Goal: Check status: Check status

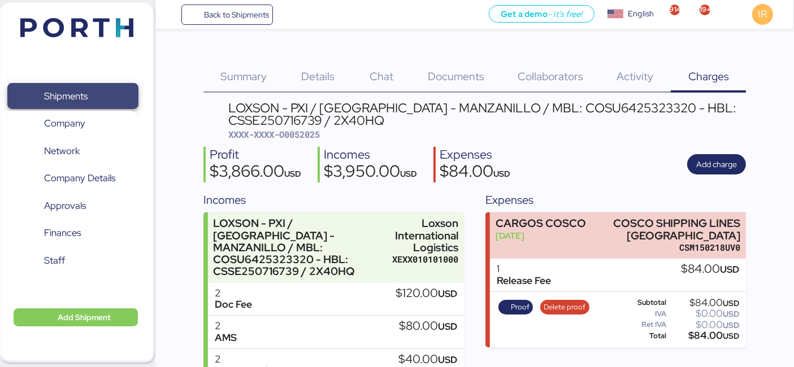
click at [120, 88] on span "Shipments" at bounding box center [73, 96] width 122 height 16
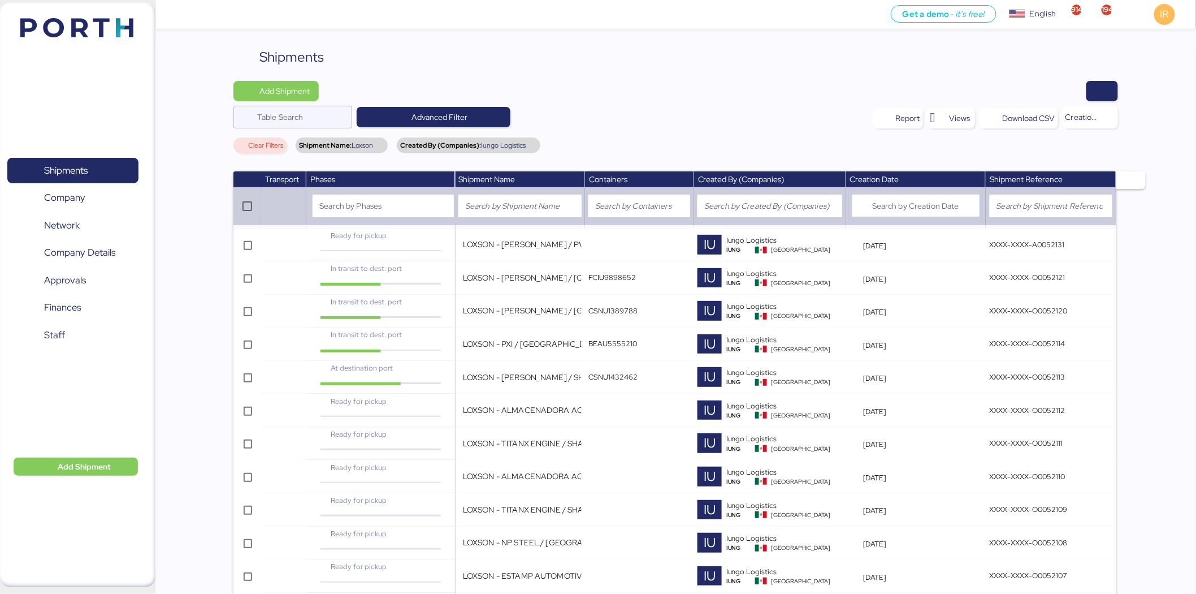
scroll to position [743, 0]
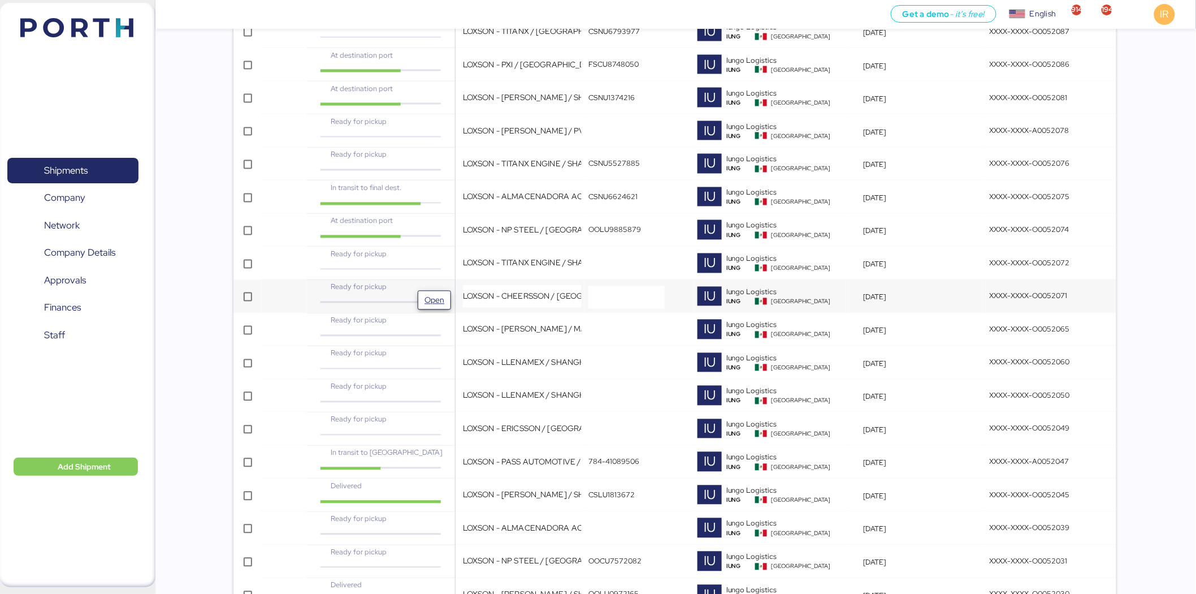
click at [432, 302] on span "Open" at bounding box center [435, 300] width 20 height 14
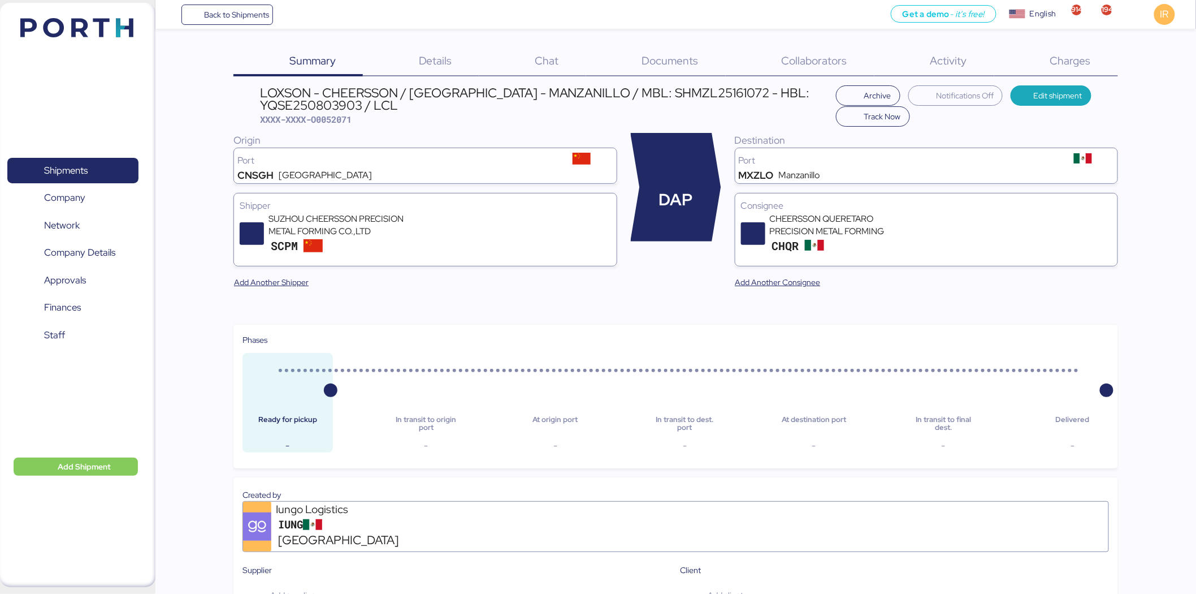
click at [794, 70] on div "Charges 0" at bounding box center [1056, 61] width 124 height 29
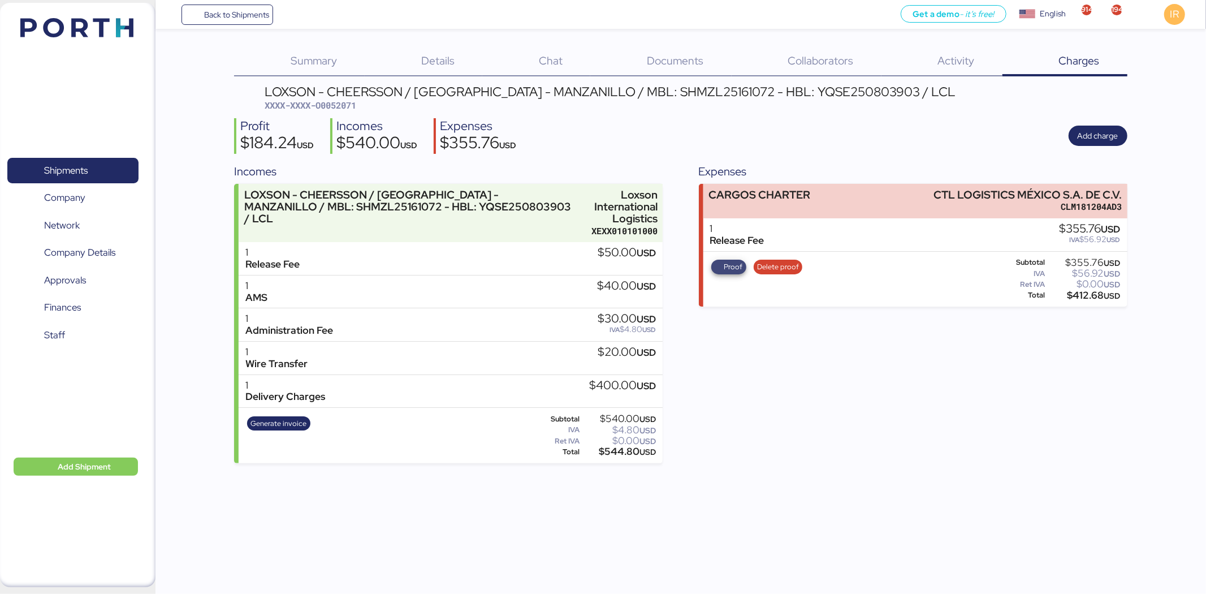
click at [728, 262] on span "Proof" at bounding box center [733, 267] width 19 height 12
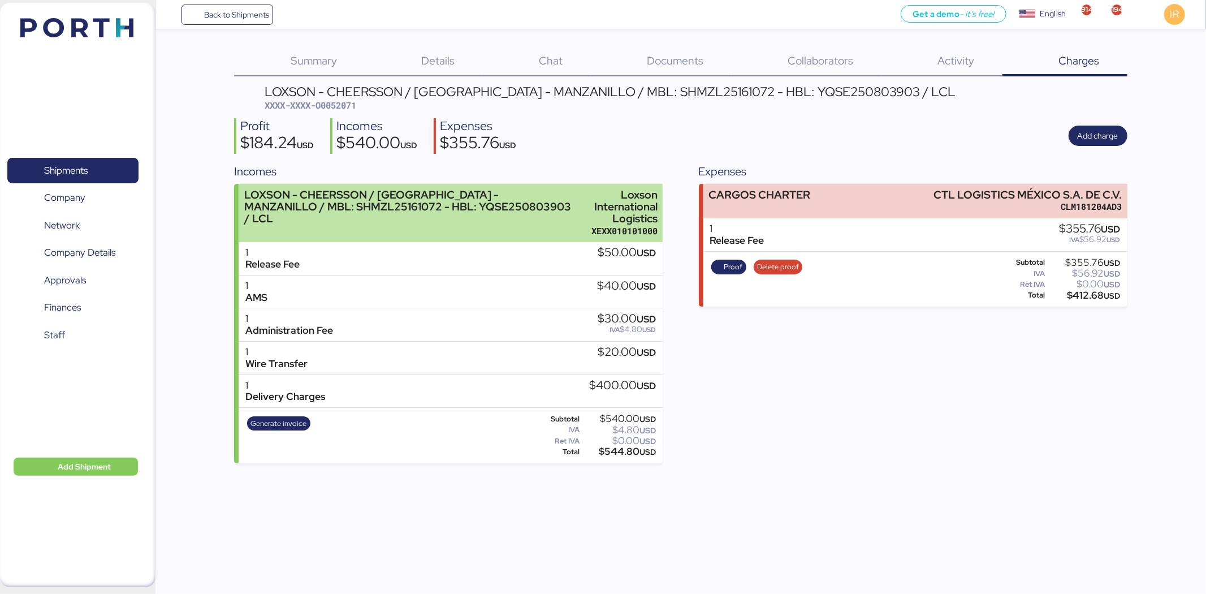
click at [490, 193] on div "LOXSON - CHEERSSON / [GEOGRAPHIC_DATA] - MANZANILLO / MBL: SHMZL25161072 - HBL:…" at bounding box center [408, 207] width 328 height 36
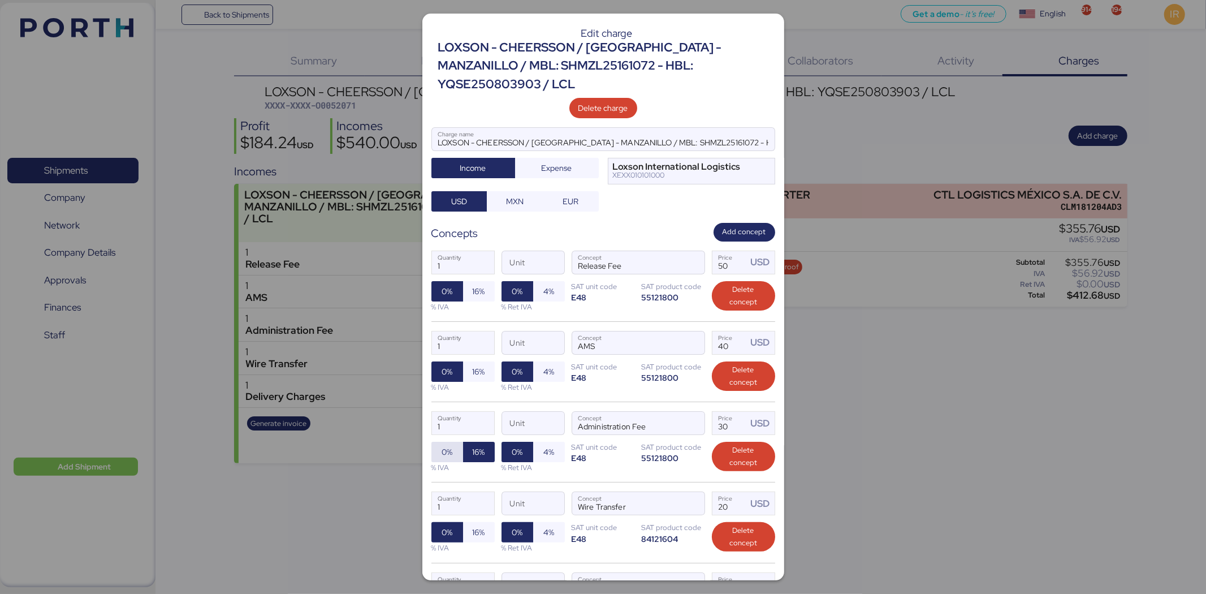
click at [451, 367] on span "0%" at bounding box center [447, 452] width 11 height 14
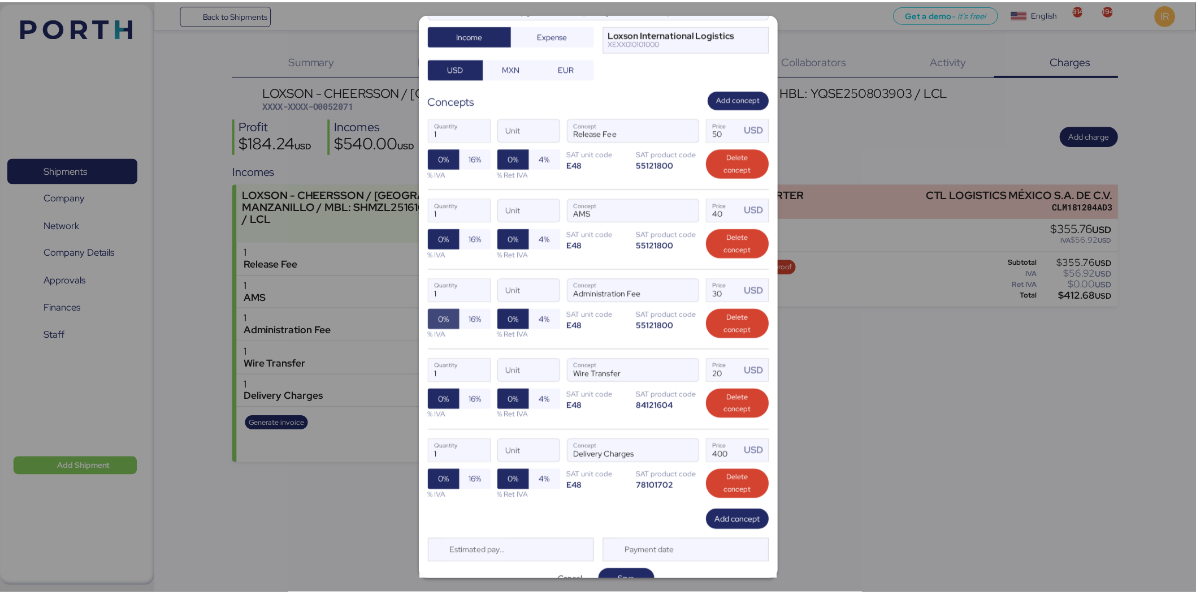
scroll to position [134, 0]
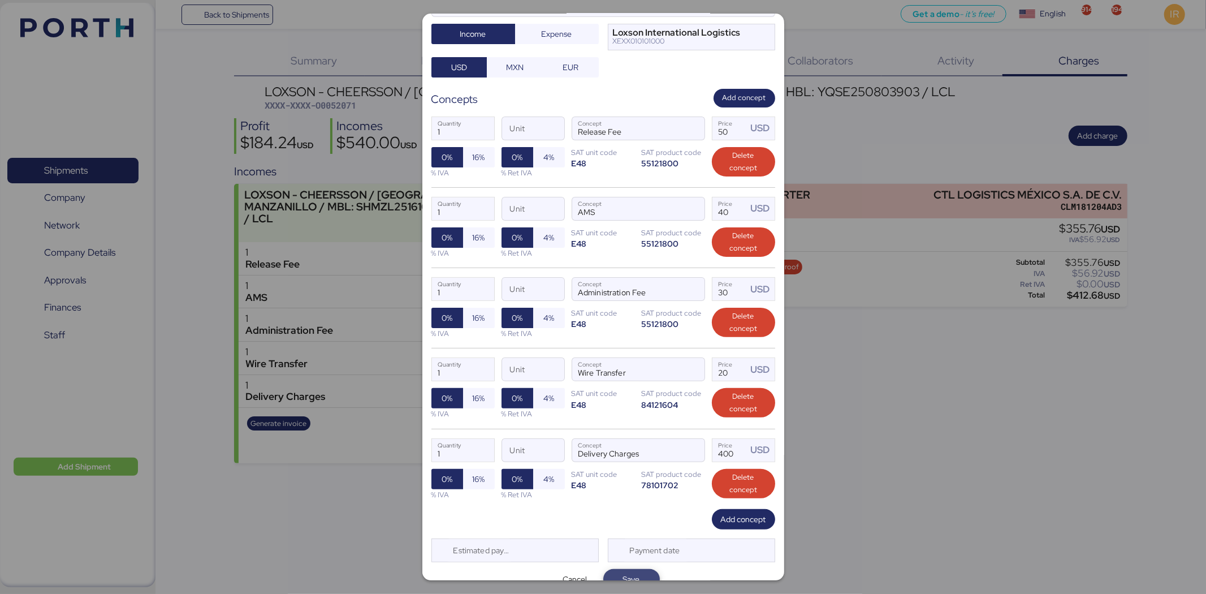
click at [631, 367] on span "Save" at bounding box center [631, 579] width 17 height 14
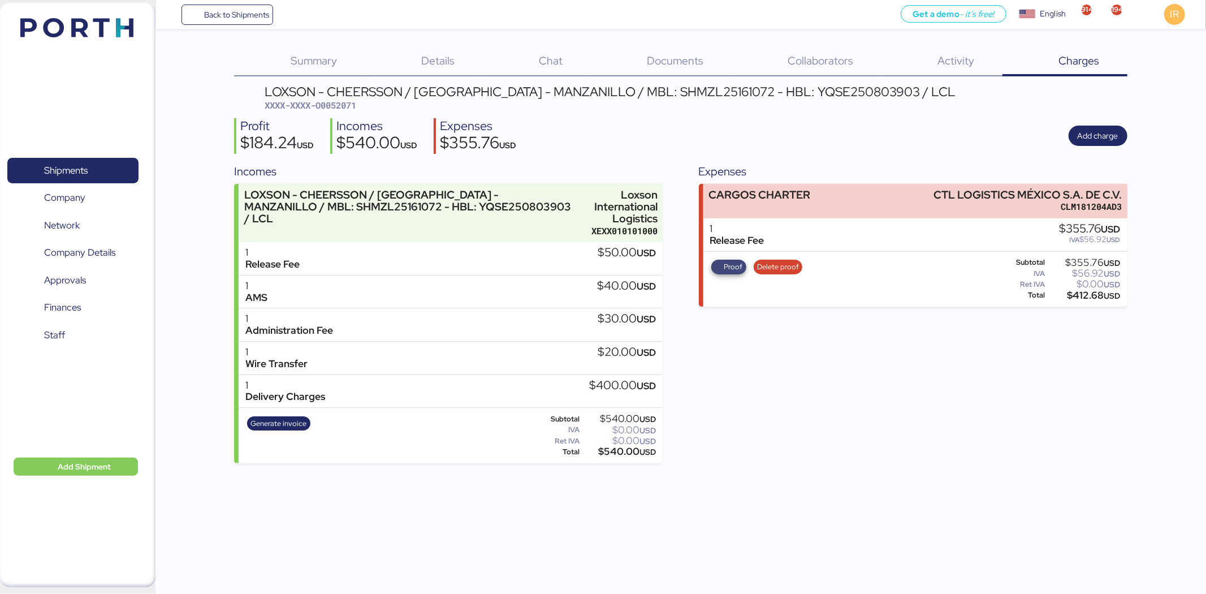
click at [719, 265] on span "Proof" at bounding box center [729, 267] width 28 height 12
click at [336, 98] on div "LOXSON - CHEERSSON / [GEOGRAPHIC_DATA] - MANZANILLO / MBL: SHMZL25161072 - HBL:…" at bounding box center [610, 98] width 691 height 27
copy span "O0052071"
click at [132, 162] on span "Shipments" at bounding box center [73, 170] width 122 height 16
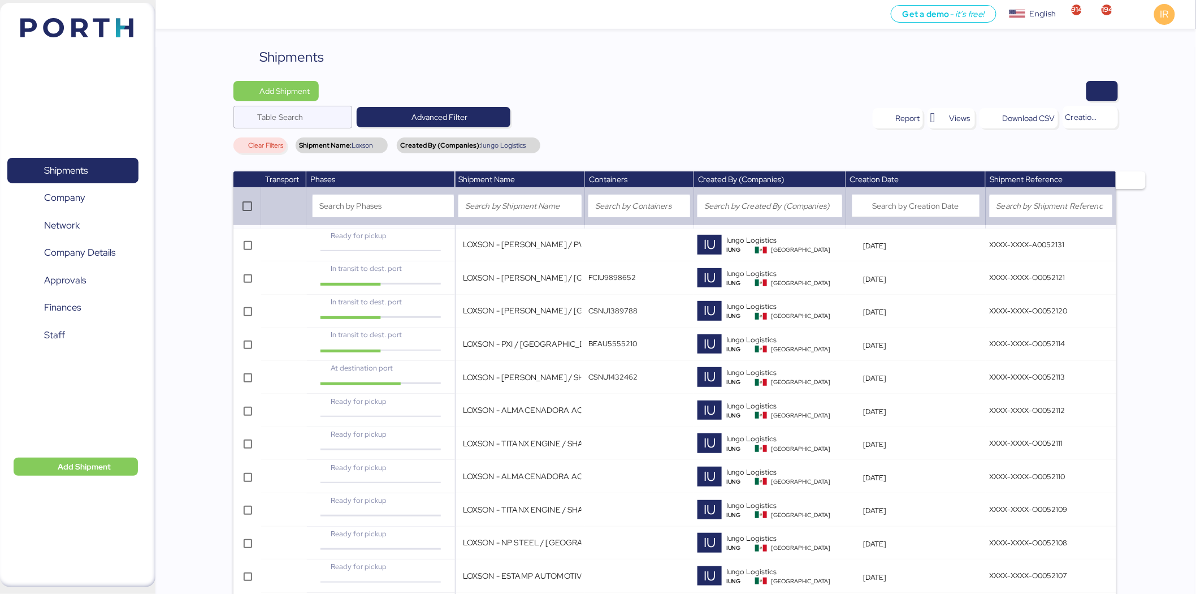
scroll to position [1671, 0]
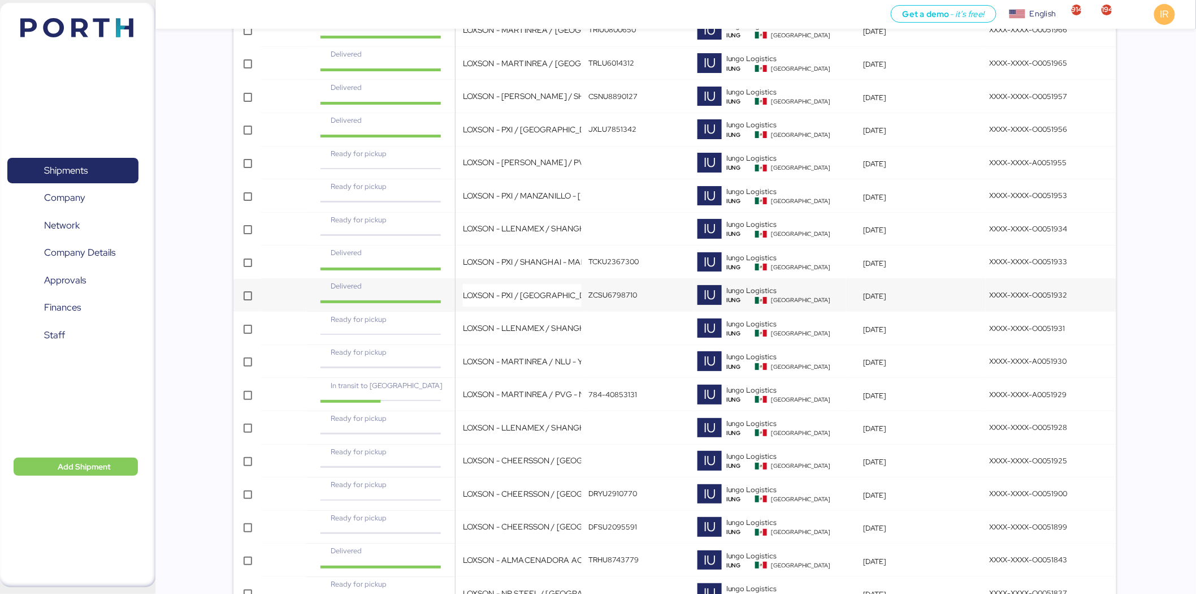
click at [457, 295] on td "LOXSON - PXI / [GEOGRAPHIC_DATA] - MANZANILLO / MBL: ZIMUSNH21165957 - HBL: CSS…" at bounding box center [520, 295] width 130 height 33
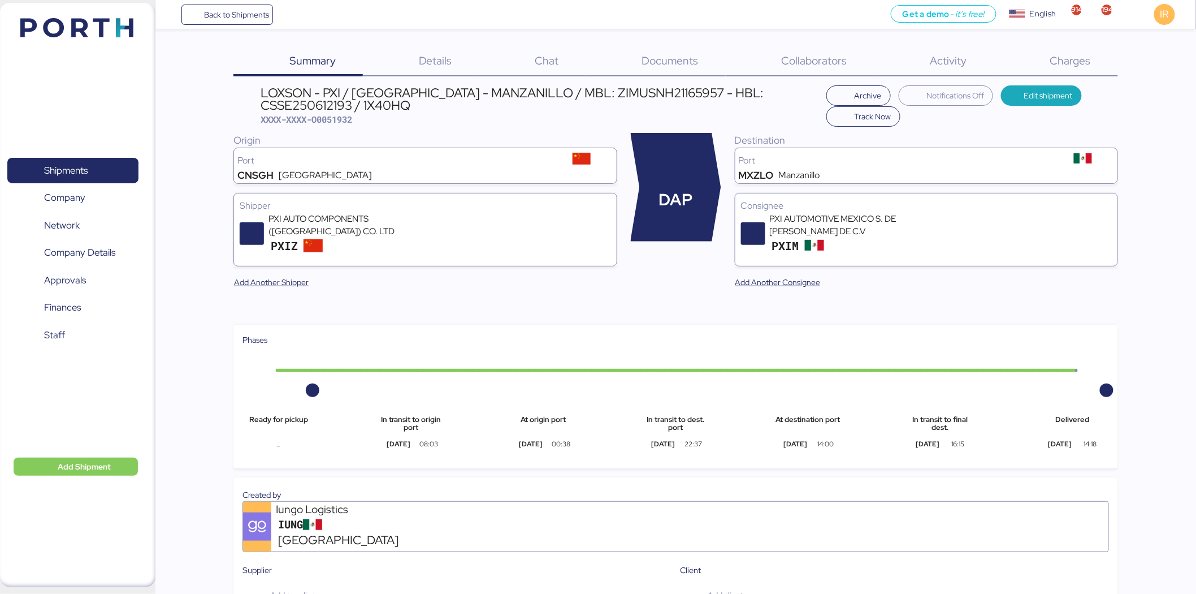
click at [794, 60] on span "Charges" at bounding box center [1070, 60] width 41 height 15
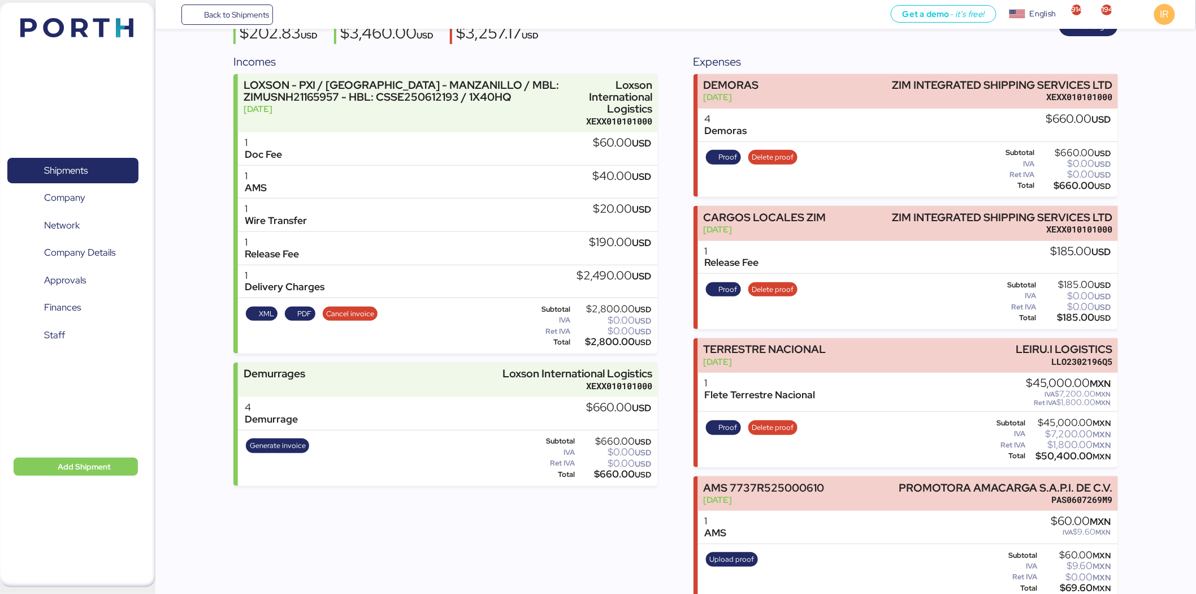
scroll to position [109, 0]
click at [89, 172] on span "Shipments" at bounding box center [73, 170] width 122 height 16
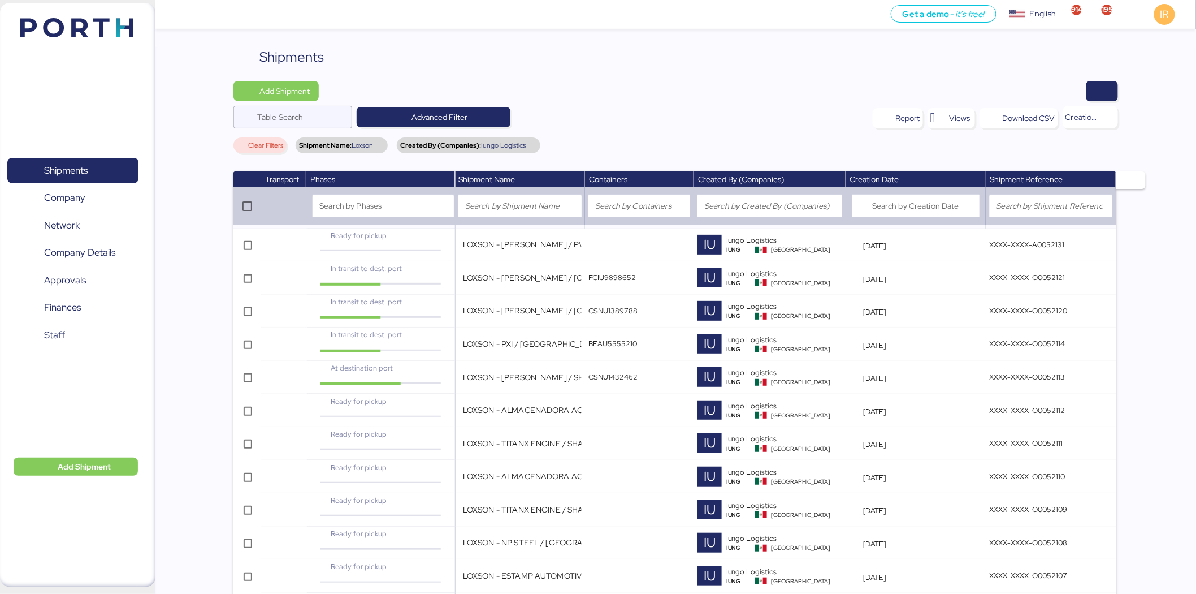
scroll to position [1837, 0]
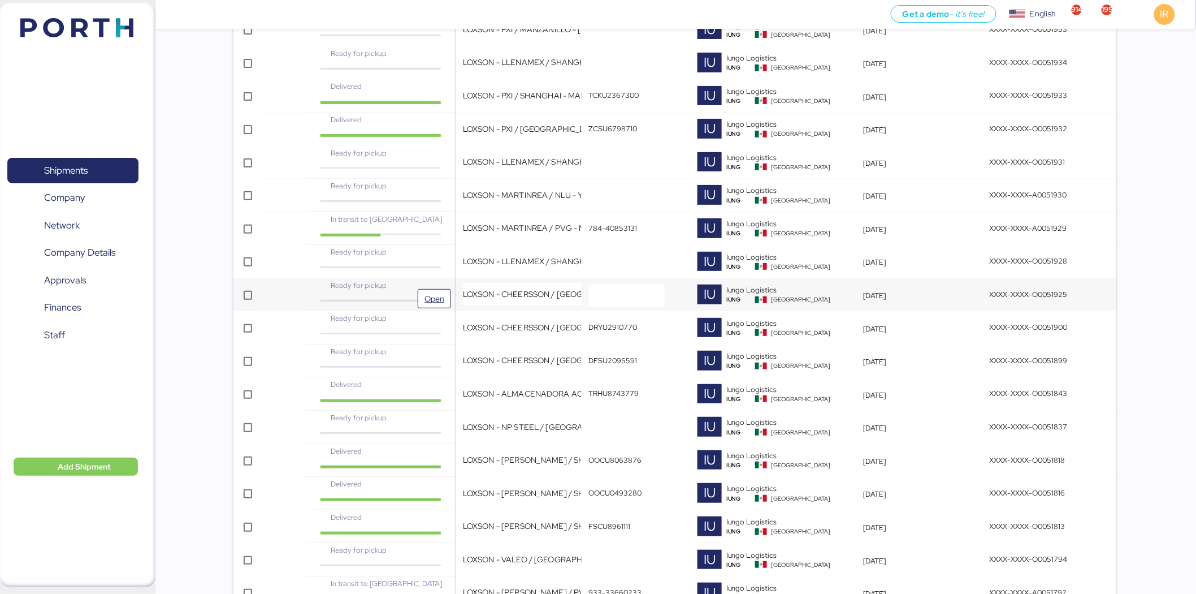
click at [441, 285] on div "Ready for pickup" at bounding box center [380, 285] width 123 height 11
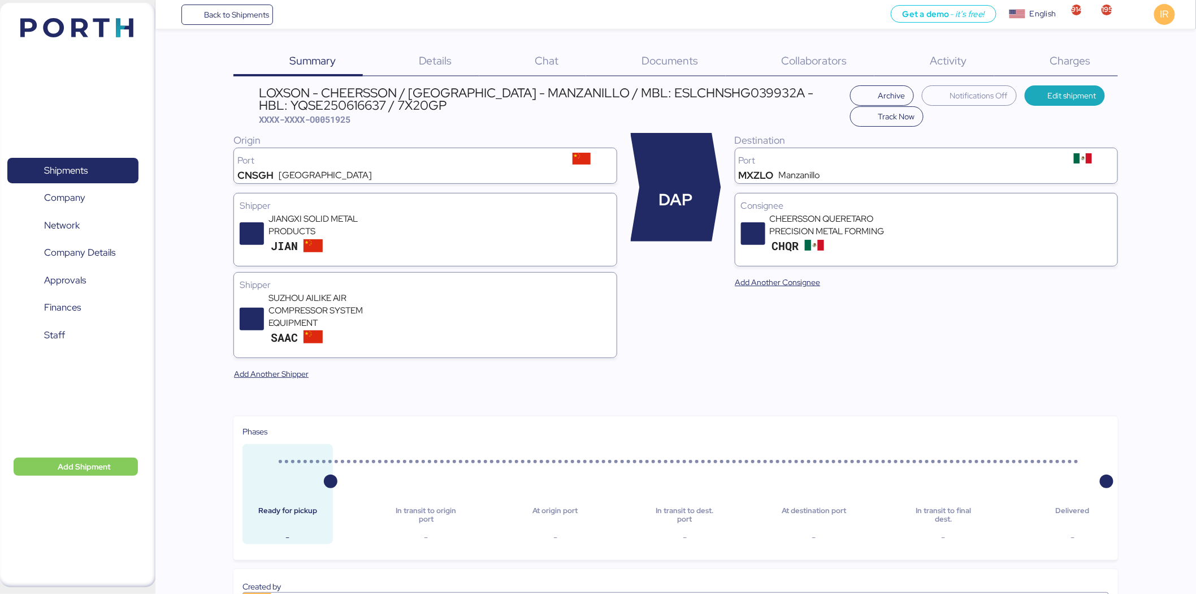
click at [794, 55] on span "Charges" at bounding box center [1070, 60] width 41 height 15
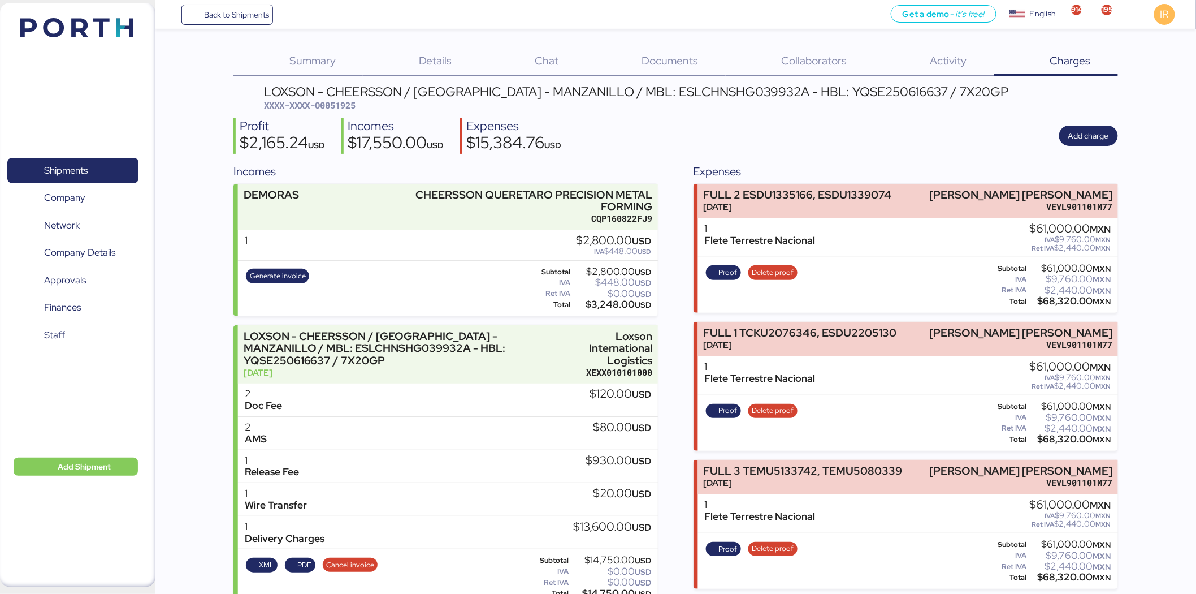
click at [351, 106] on span "XXXX-XXXX-O0051925" at bounding box center [310, 104] width 92 height 11
copy span "O0051925"
click at [663, 89] on div "LOXSON - CHEERSSON / [GEOGRAPHIC_DATA] - MANZANILLO / MBL: ESLCHNSHG039932A - H…" at bounding box center [636, 91] width 745 height 12
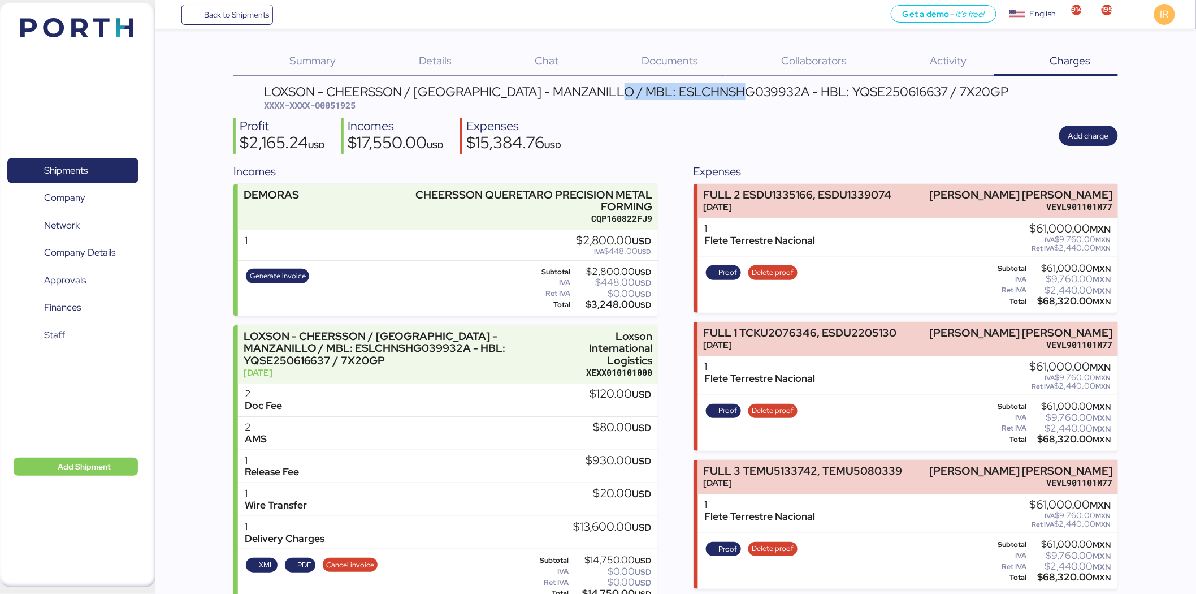
copy div "ESLCHNSHG039932A"
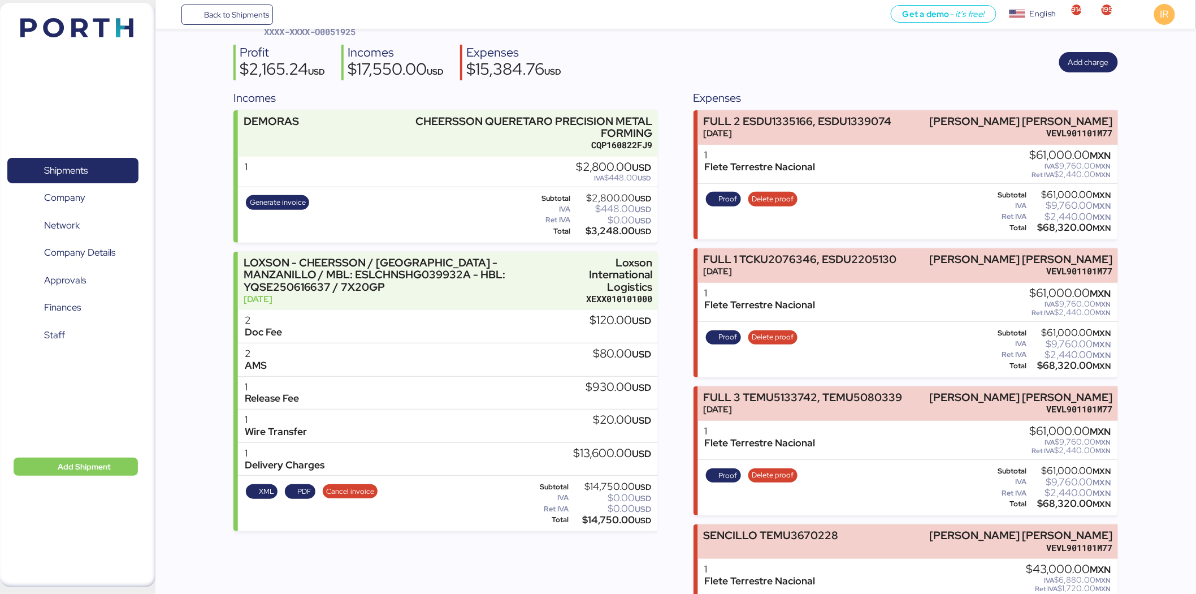
scroll to position [72, 0]
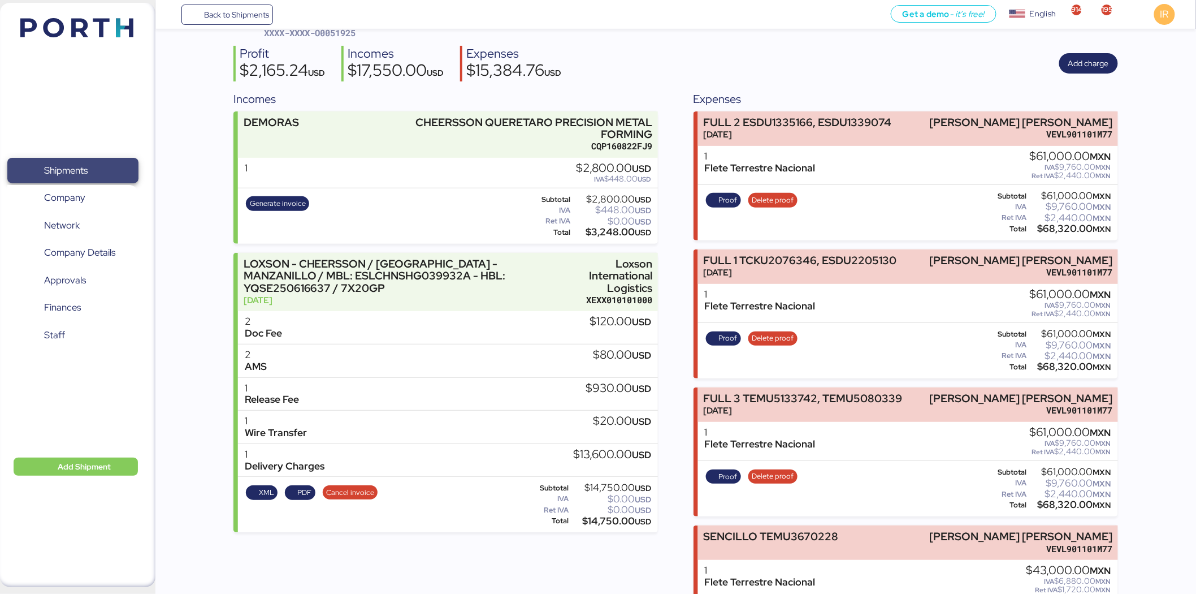
click at [103, 172] on span "Shipments" at bounding box center [73, 170] width 122 height 16
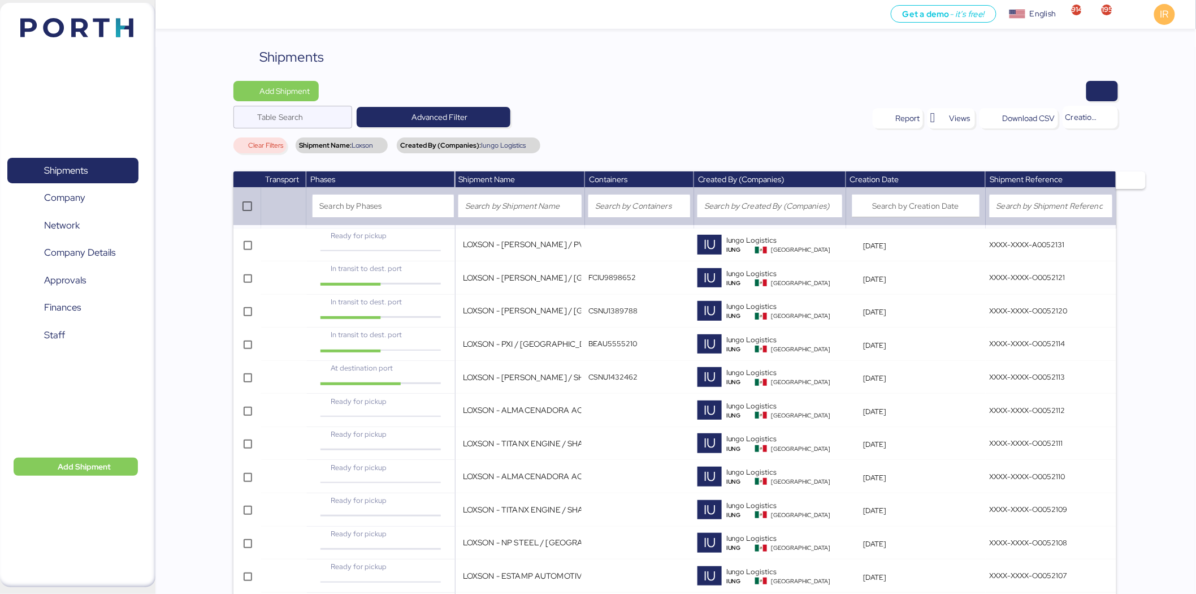
scroll to position [1870, 0]
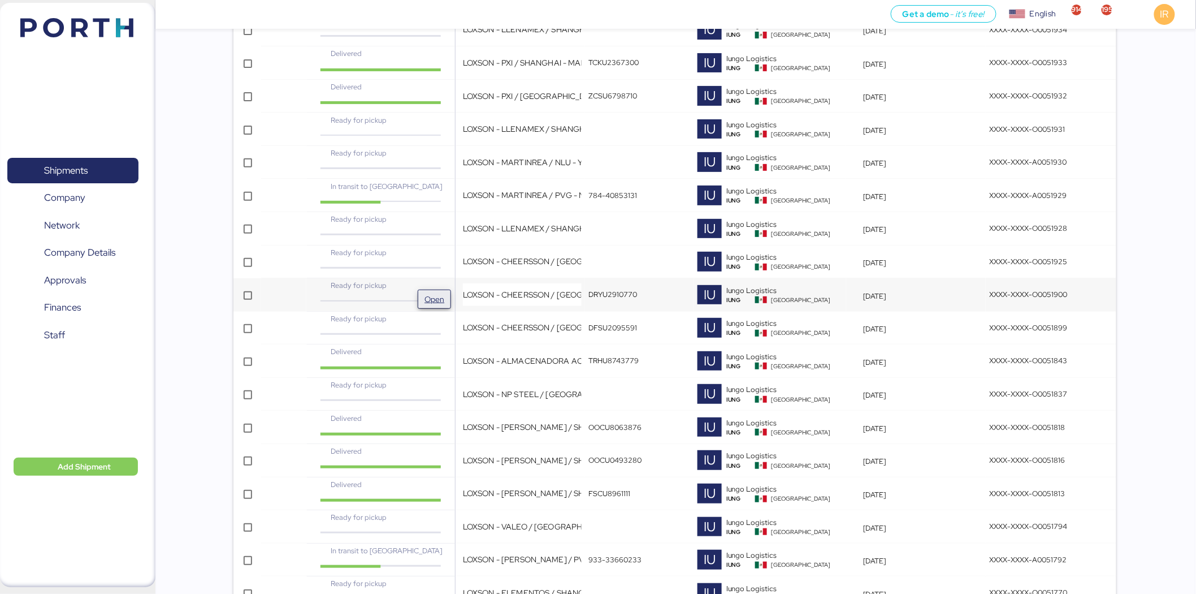
click at [437, 292] on span "Open" at bounding box center [434, 299] width 24 height 18
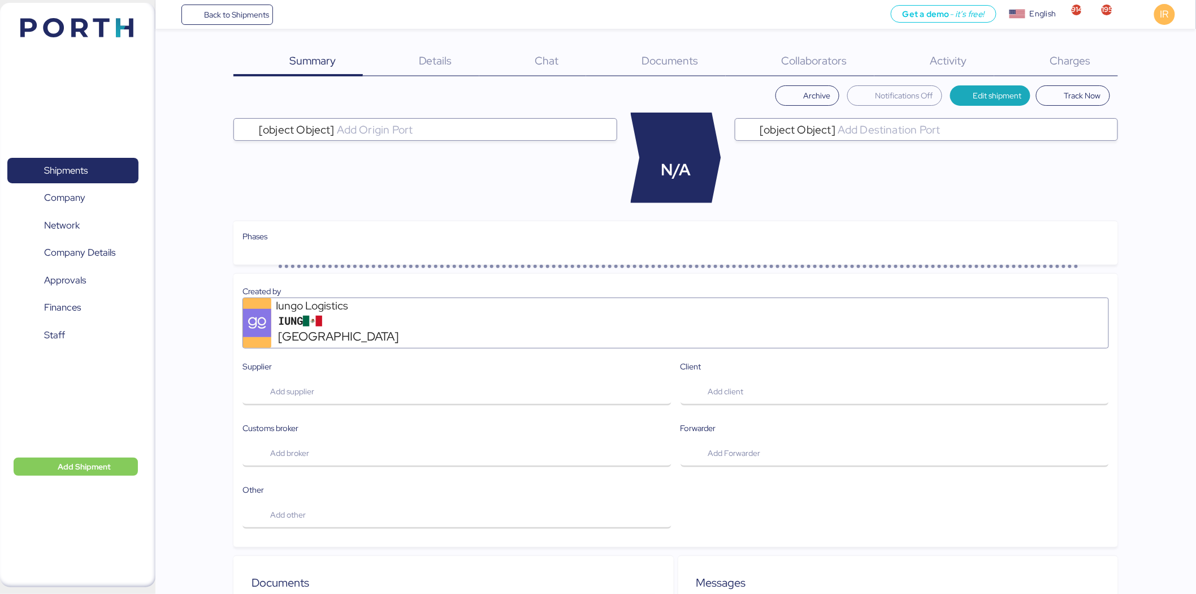
click at [794, 68] on div "Charges 0" at bounding box center [1056, 61] width 124 height 29
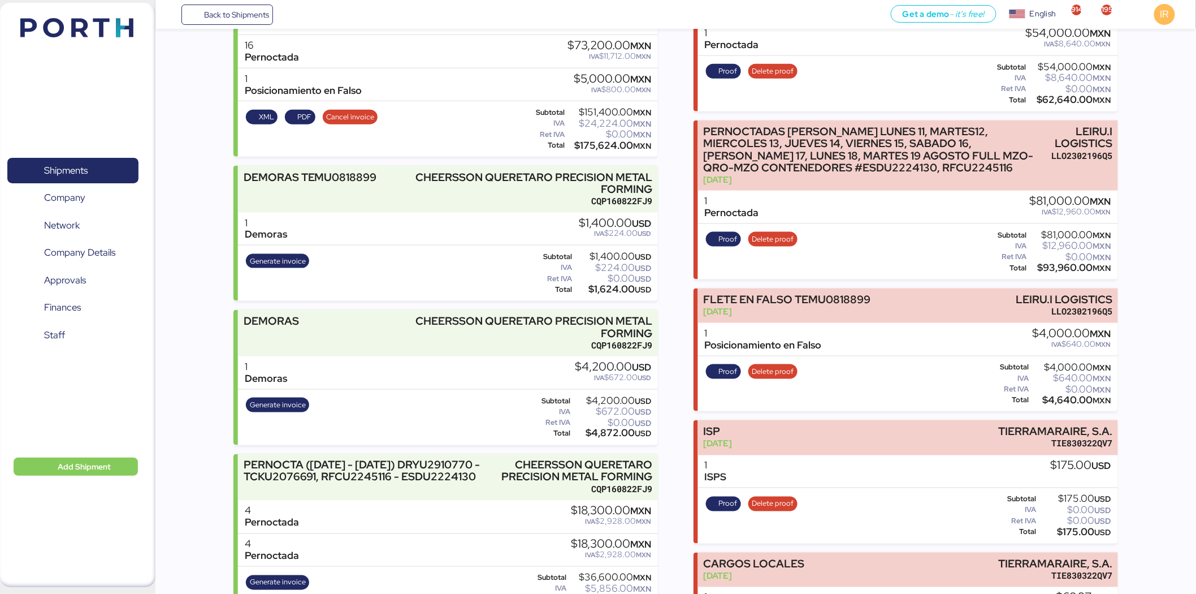
scroll to position [472, 0]
